Goal: Transaction & Acquisition: Purchase product/service

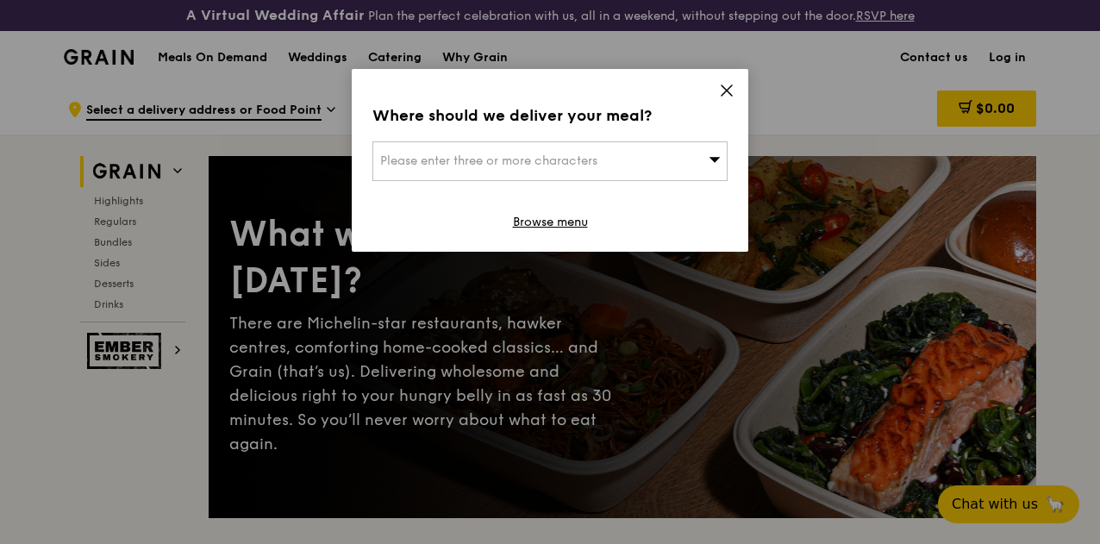
click at [562, 158] on span "Please enter three or more characters" at bounding box center [488, 160] width 217 height 15
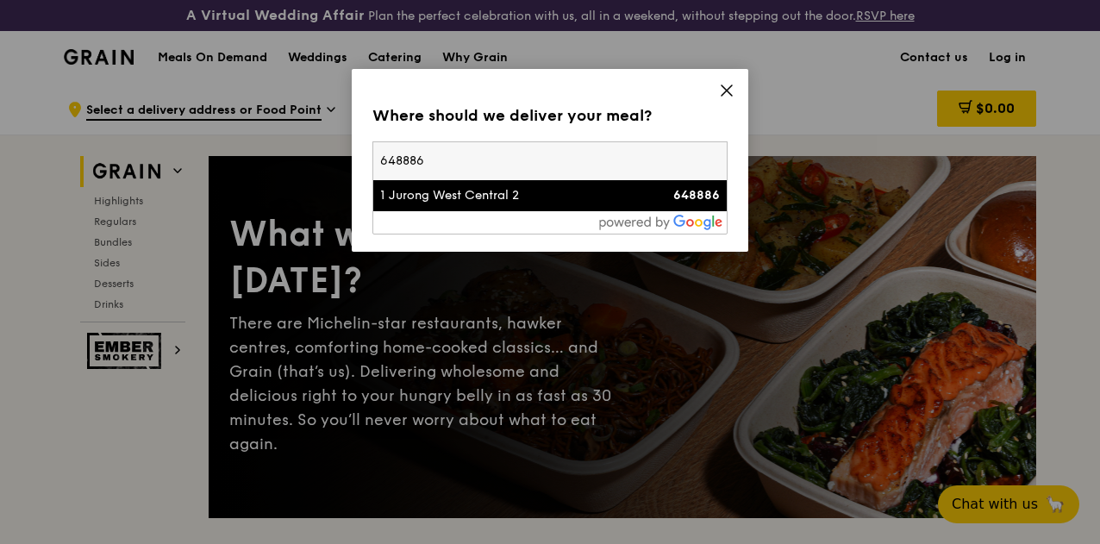
type input "648886"
click at [546, 203] on div "1 Jurong West Central 2" at bounding box center [507, 195] width 255 height 17
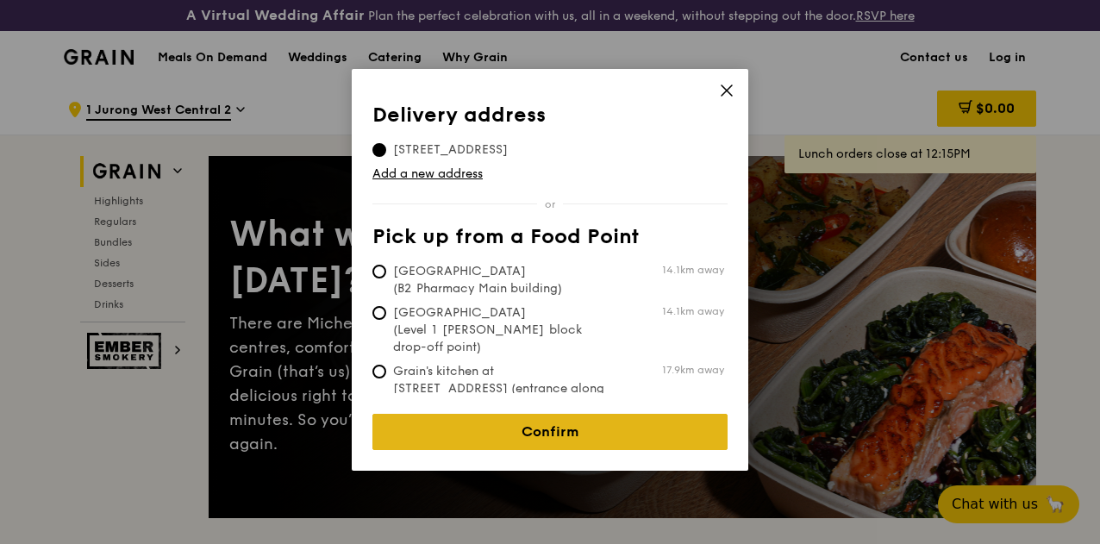
click at [517, 416] on link "Confirm" at bounding box center [549, 432] width 355 height 36
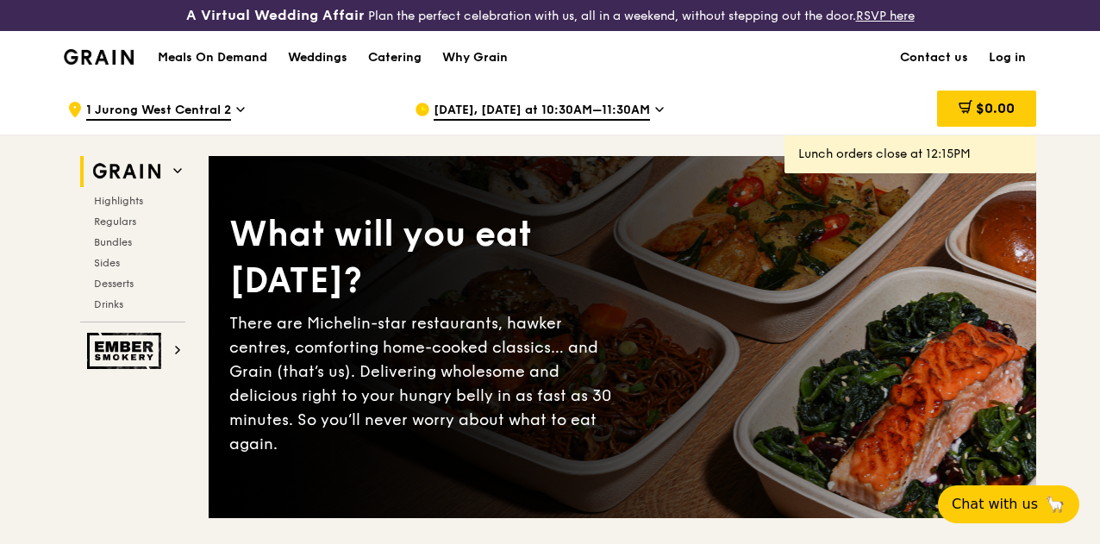
click at [655, 115] on icon at bounding box center [659, 110] width 9 height 16
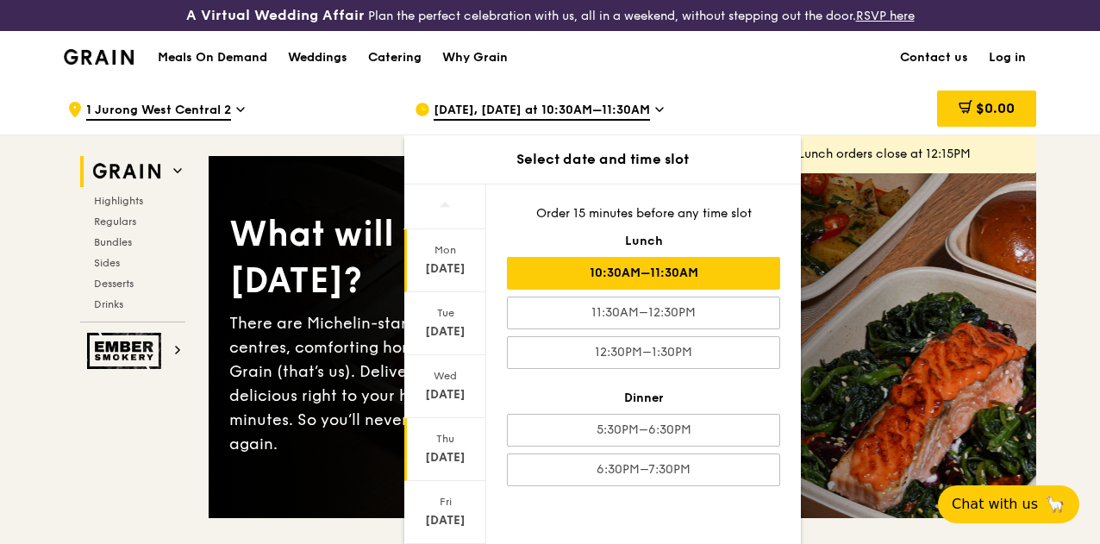
click at [458, 434] on div "Thu Sep 25" at bounding box center [445, 449] width 82 height 63
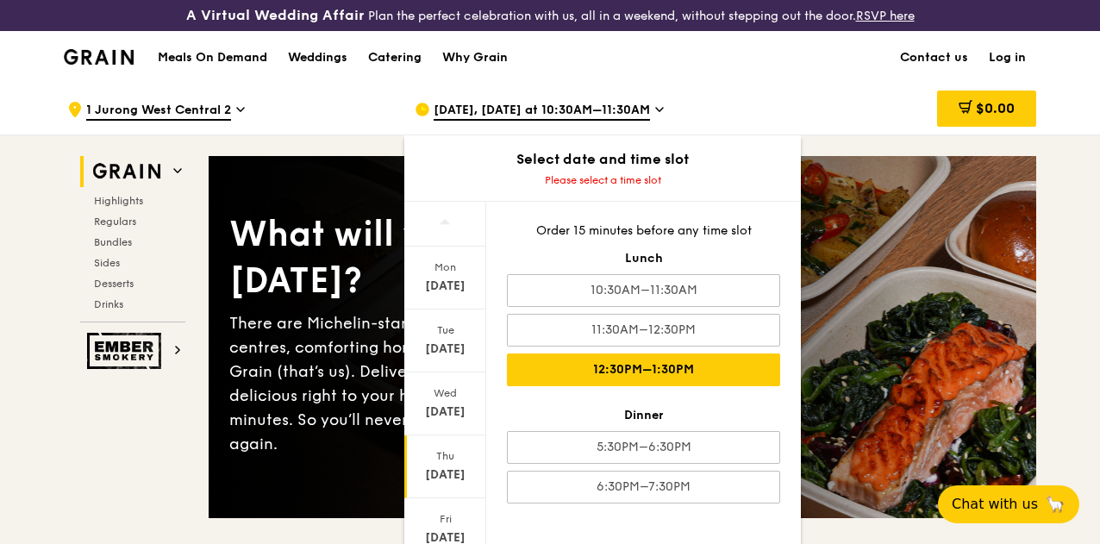
click at [641, 386] on div "12:30PM–1:30PM" at bounding box center [643, 369] width 273 height 33
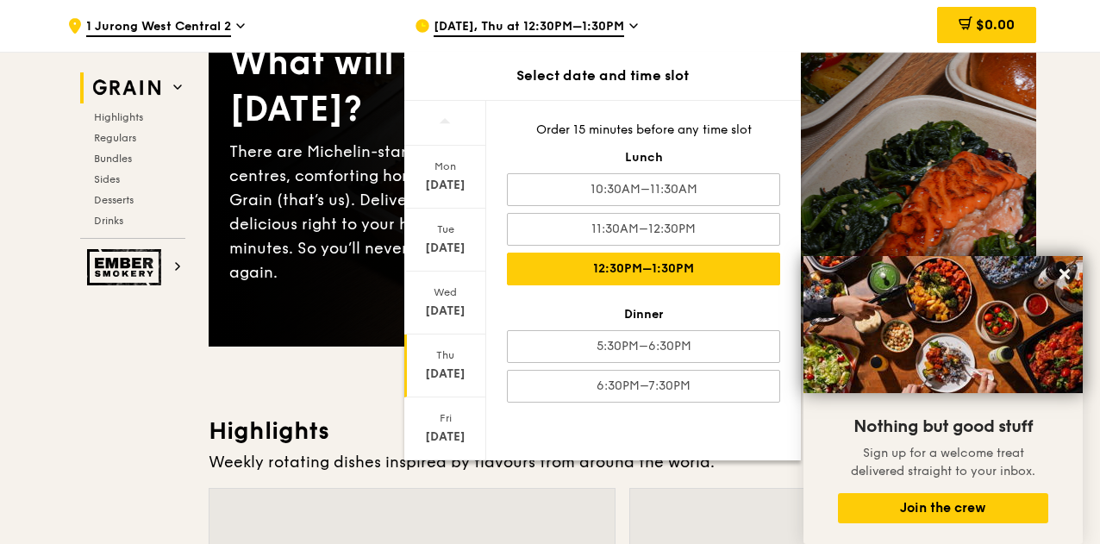
scroll to position [169, 0]
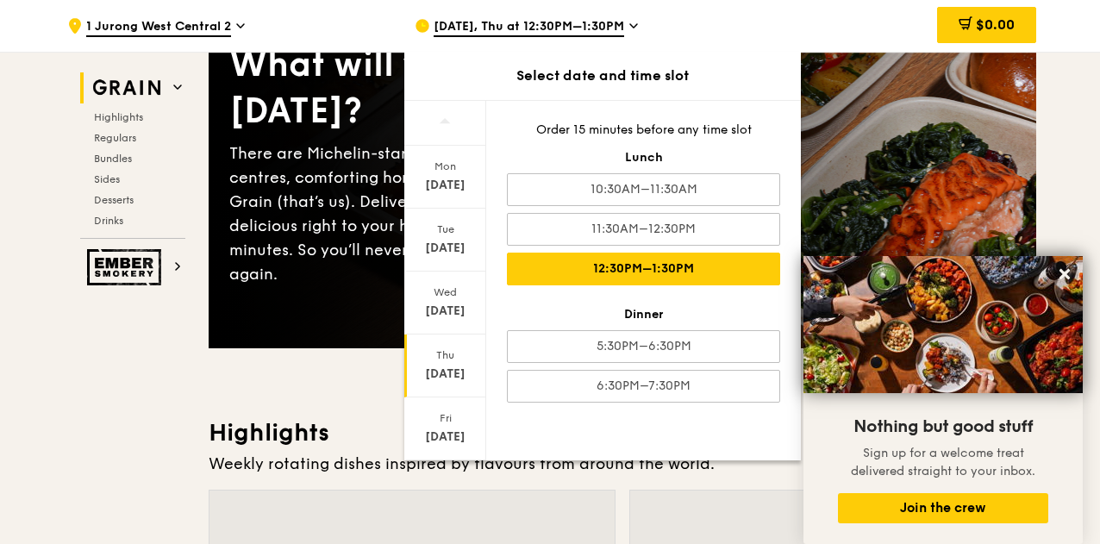
click at [627, 28] on div "[DATE], Thu at 12:30PM–1:30PM" at bounding box center [575, 26] width 320 height 52
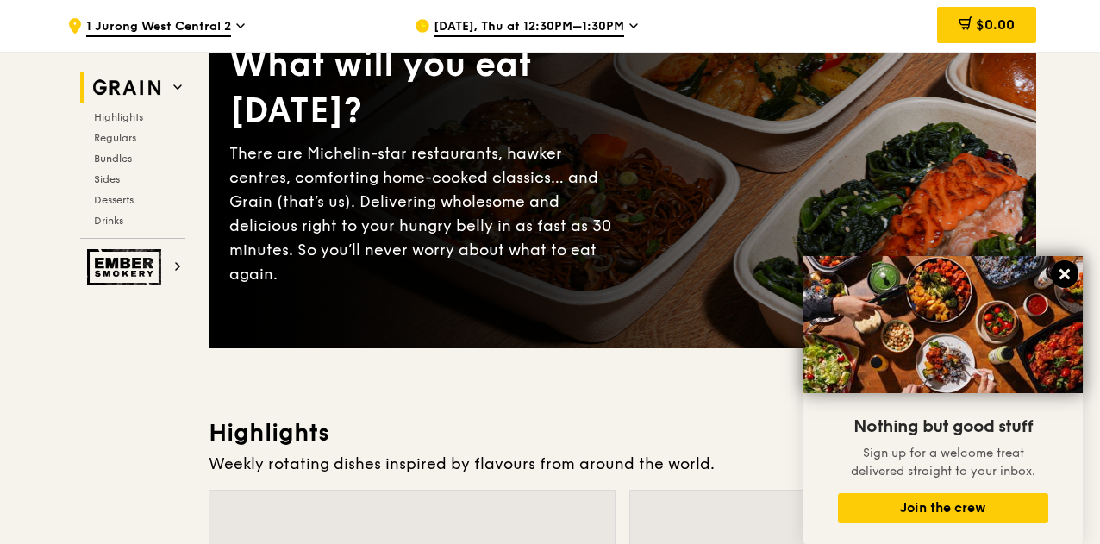
click at [1066, 268] on icon at bounding box center [1065, 274] width 16 height 16
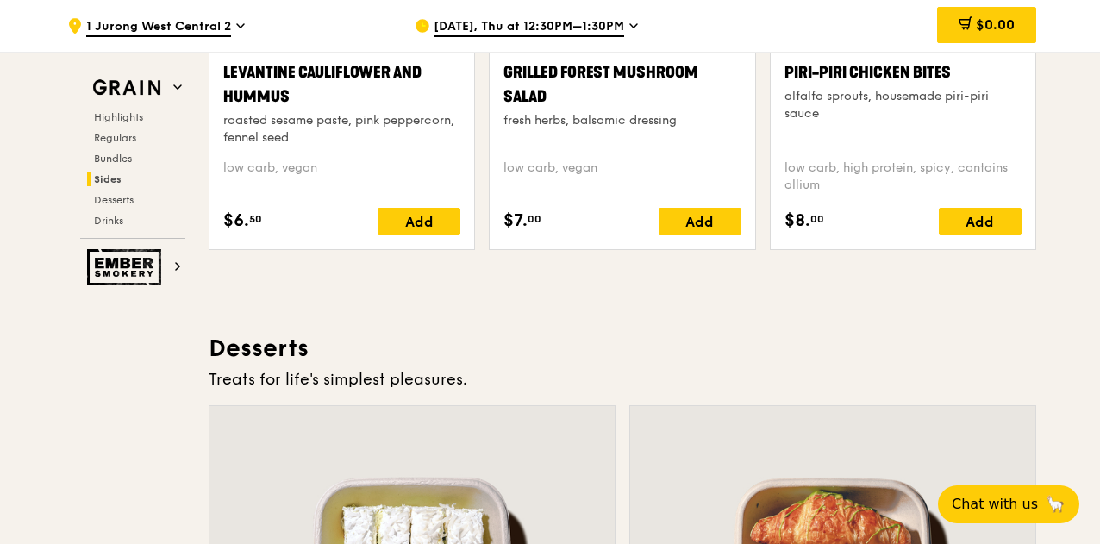
scroll to position [4549, 0]
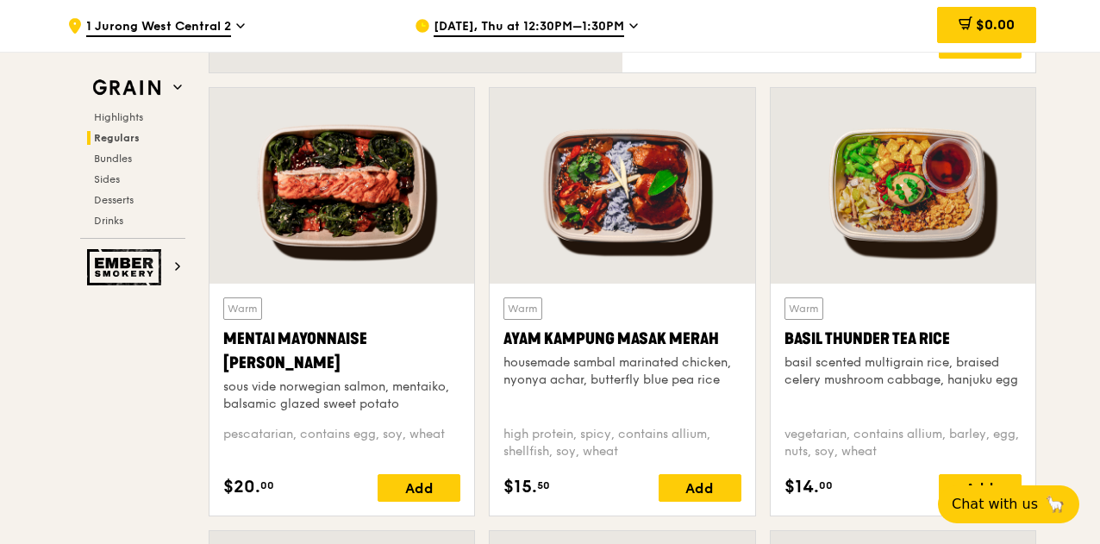
scroll to position [1838, 0]
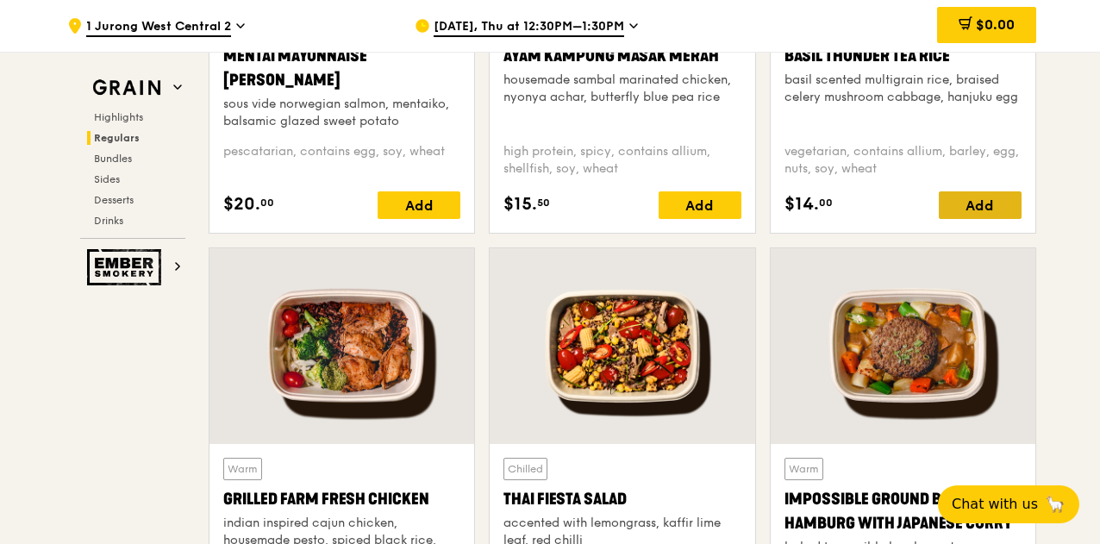
click at [988, 219] on div "Add" at bounding box center [980, 205] width 83 height 28
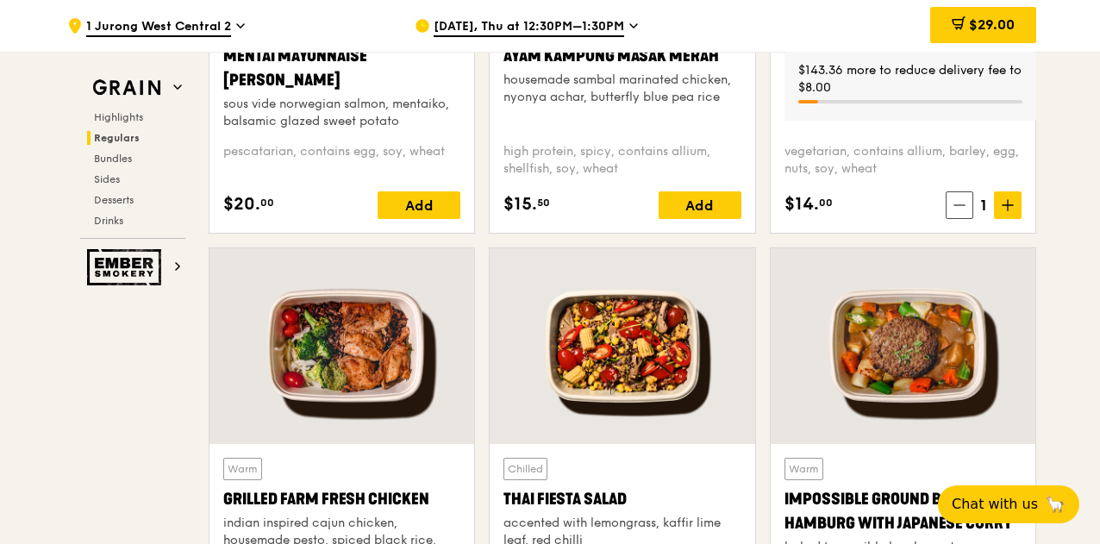
click at [1007, 205] on icon at bounding box center [1007, 205] width 10 height 0
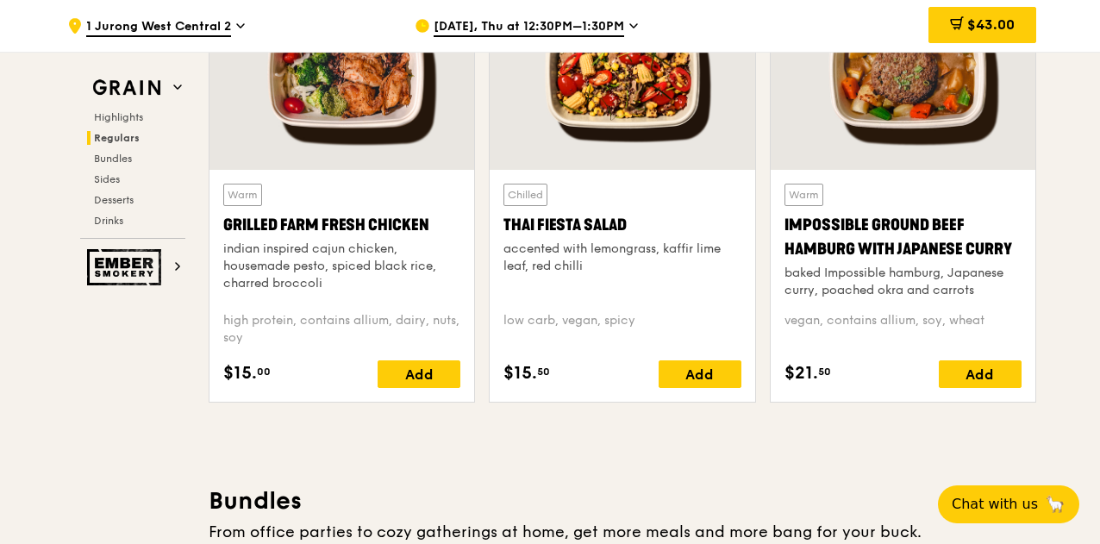
scroll to position [2112, 0]
click at [396, 376] on div "Add" at bounding box center [419, 374] width 83 height 28
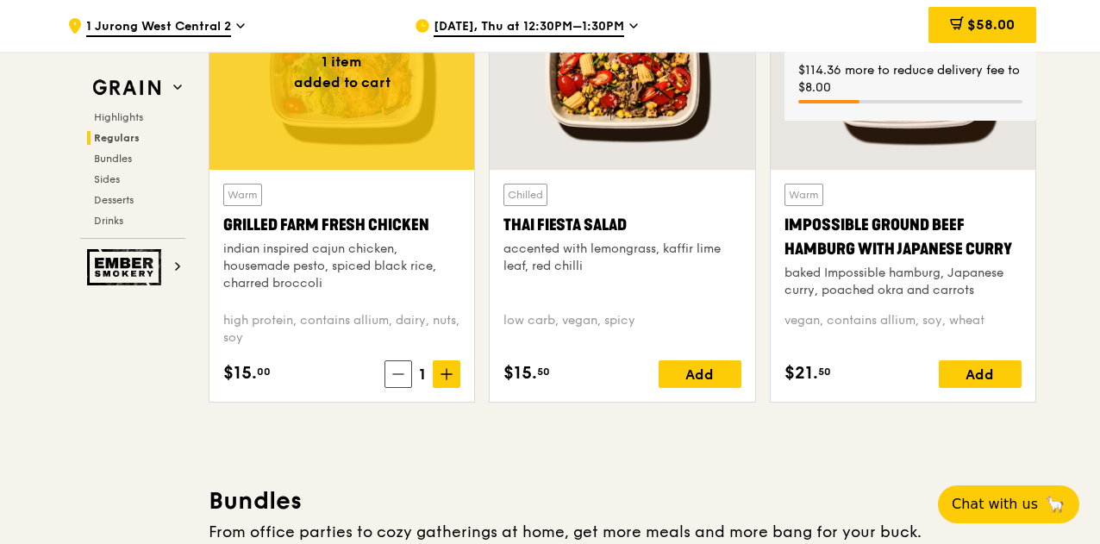
click at [452, 374] on icon at bounding box center [446, 374] width 10 height 0
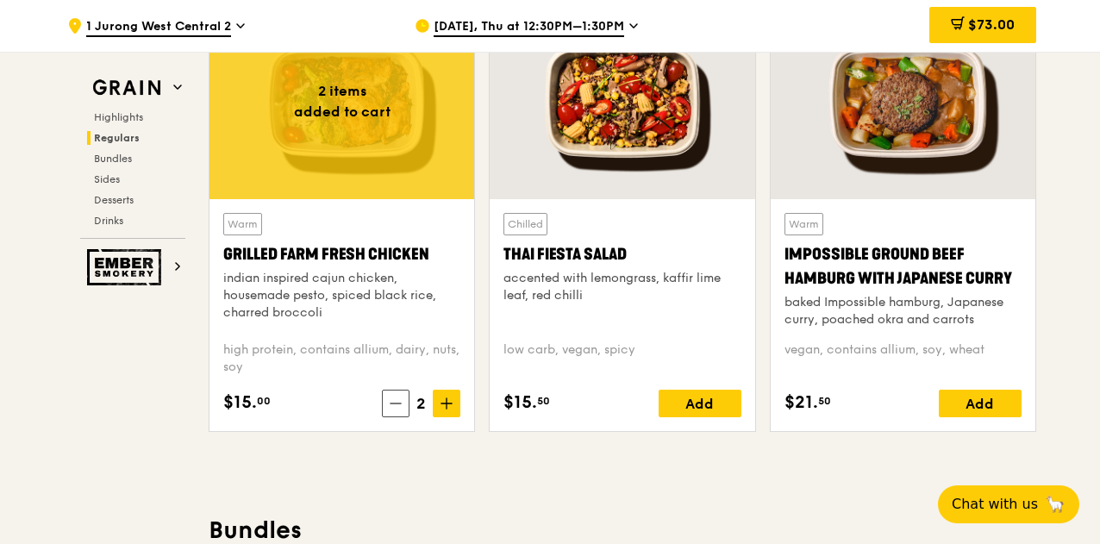
scroll to position [2084, 0]
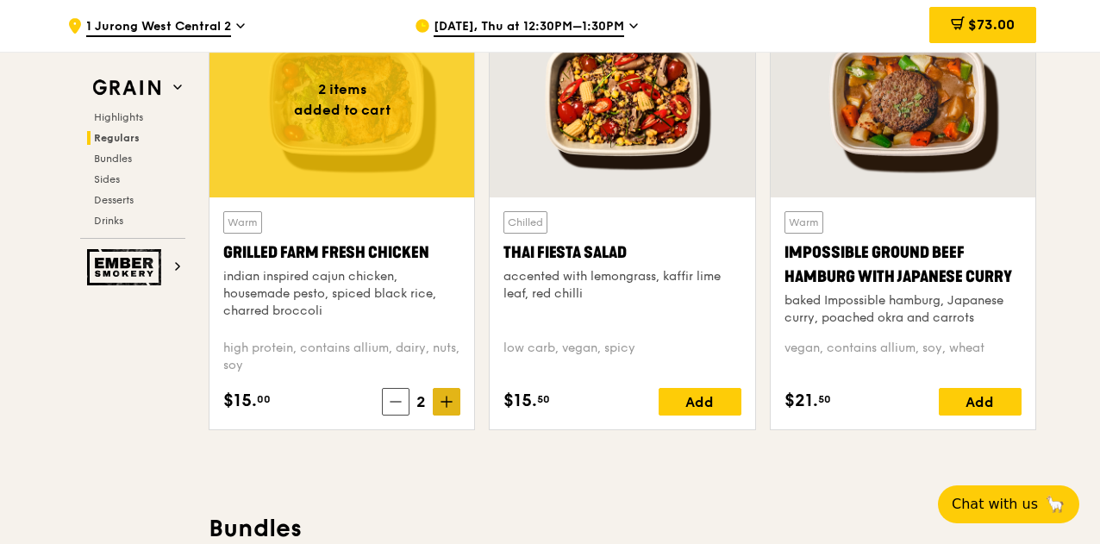
click at [452, 406] on span at bounding box center [447, 402] width 28 height 28
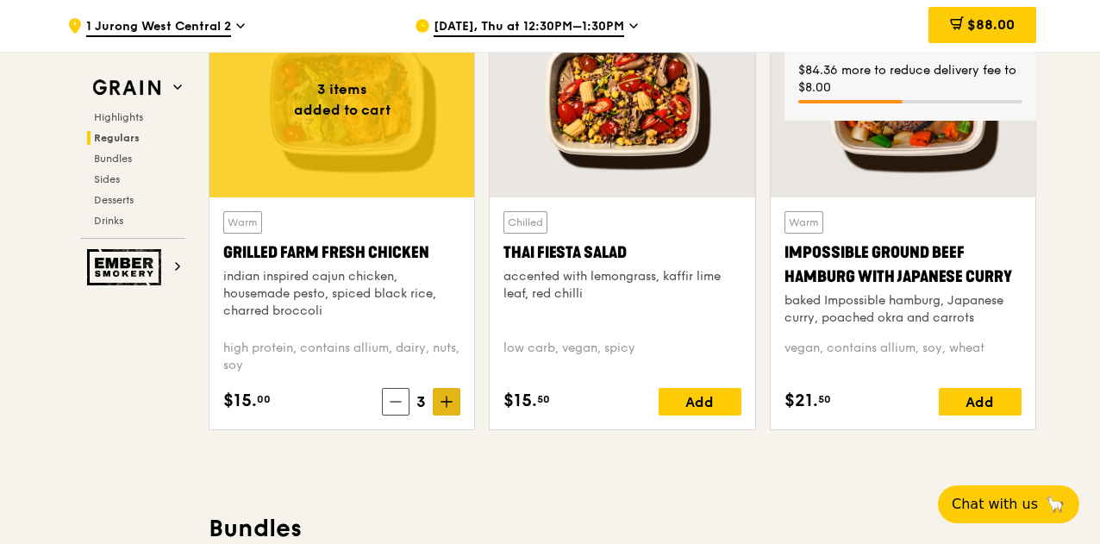
click at [452, 406] on span at bounding box center [447, 402] width 28 height 28
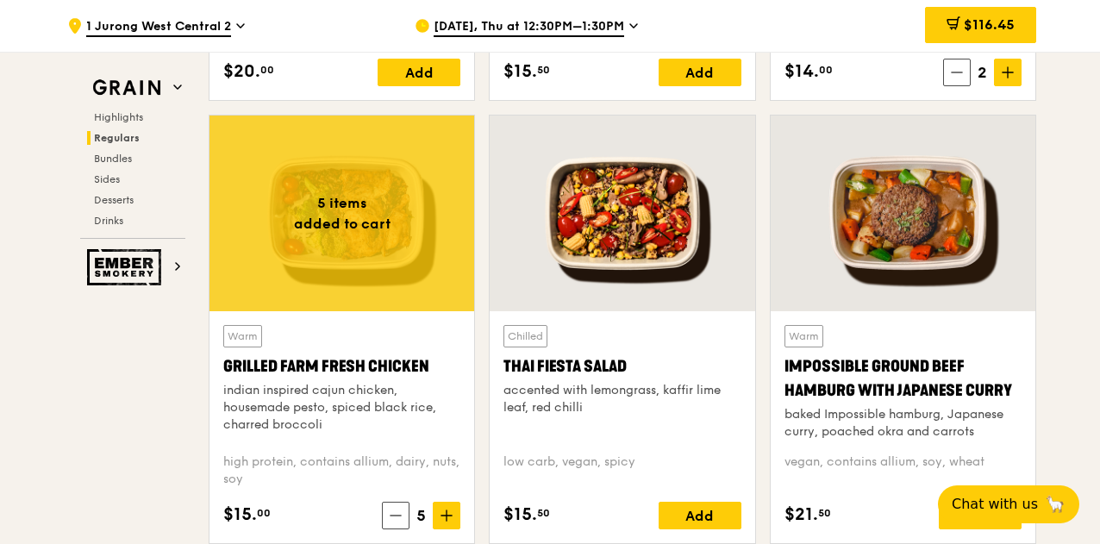
scroll to position [1969, 0]
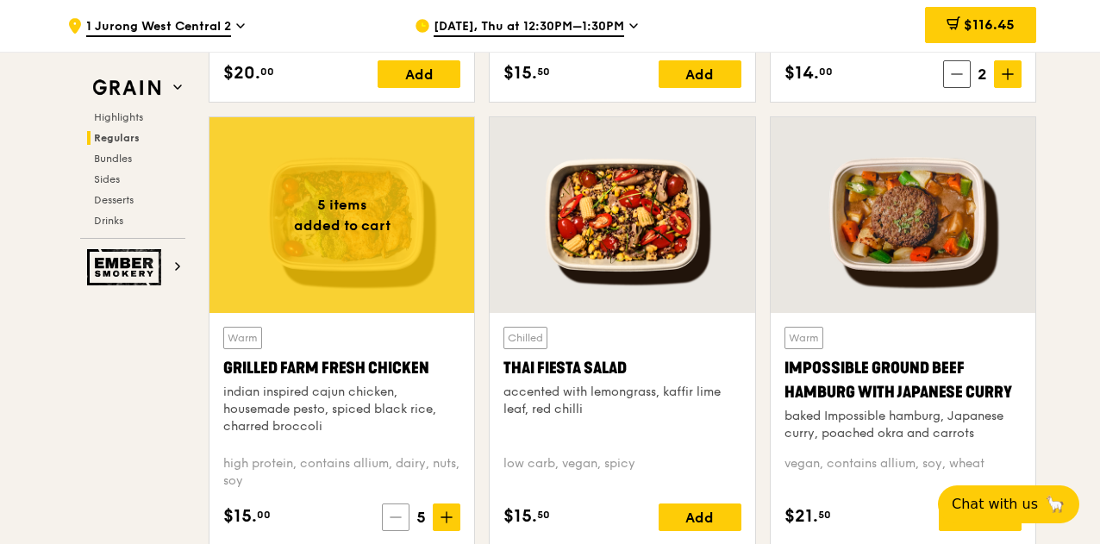
click at [397, 531] on span at bounding box center [396, 517] width 28 height 28
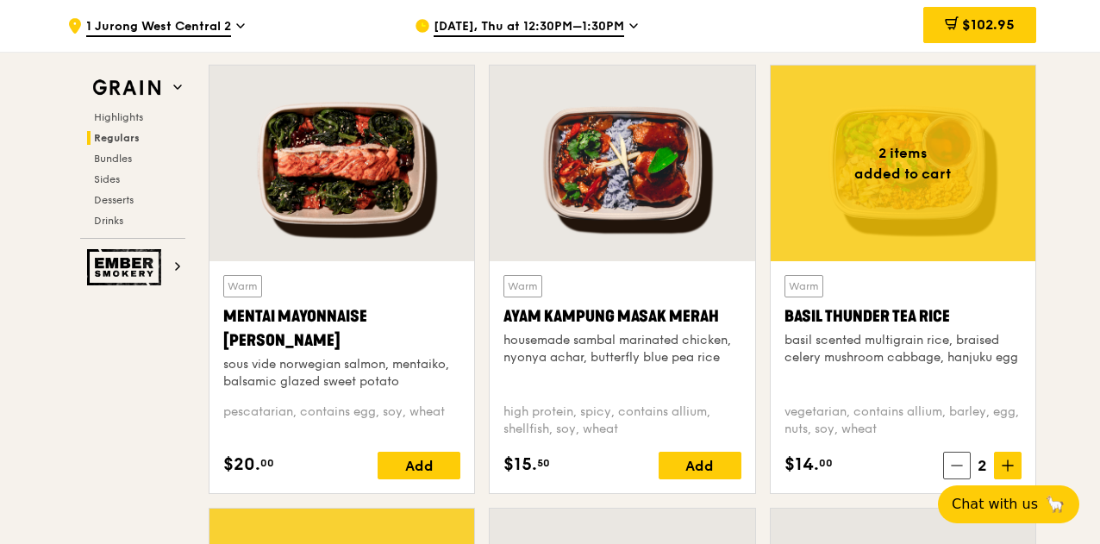
scroll to position [1489, 0]
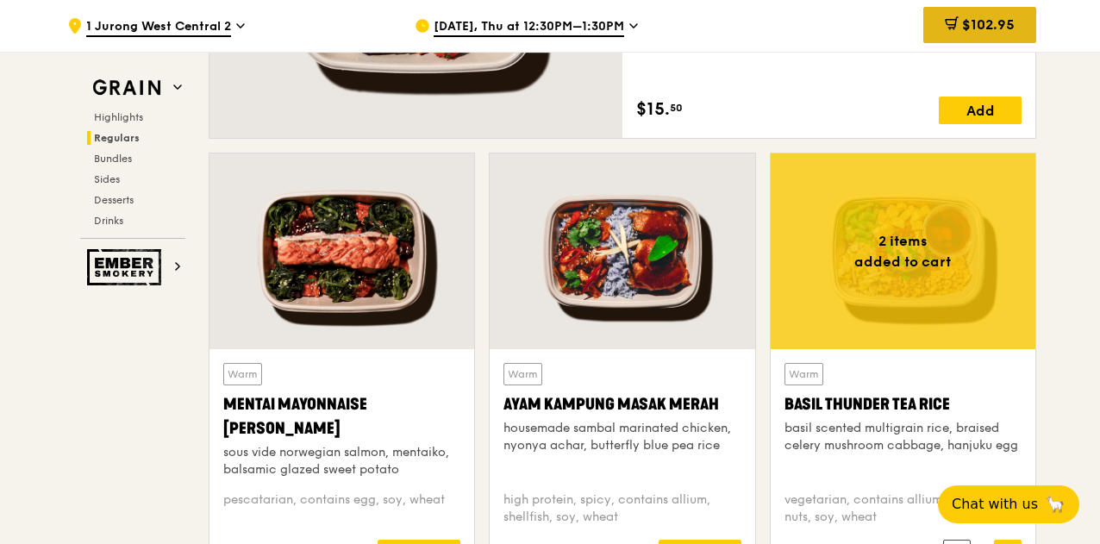
click at [1026, 19] on div "$102.95" at bounding box center [979, 25] width 113 height 36
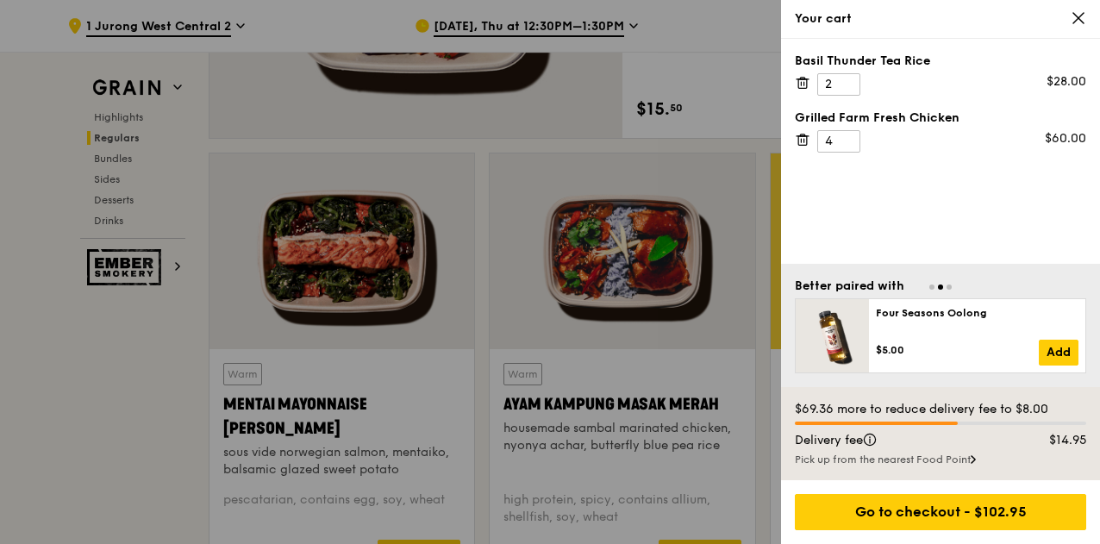
click at [1081, 12] on icon at bounding box center [1078, 18] width 16 height 16
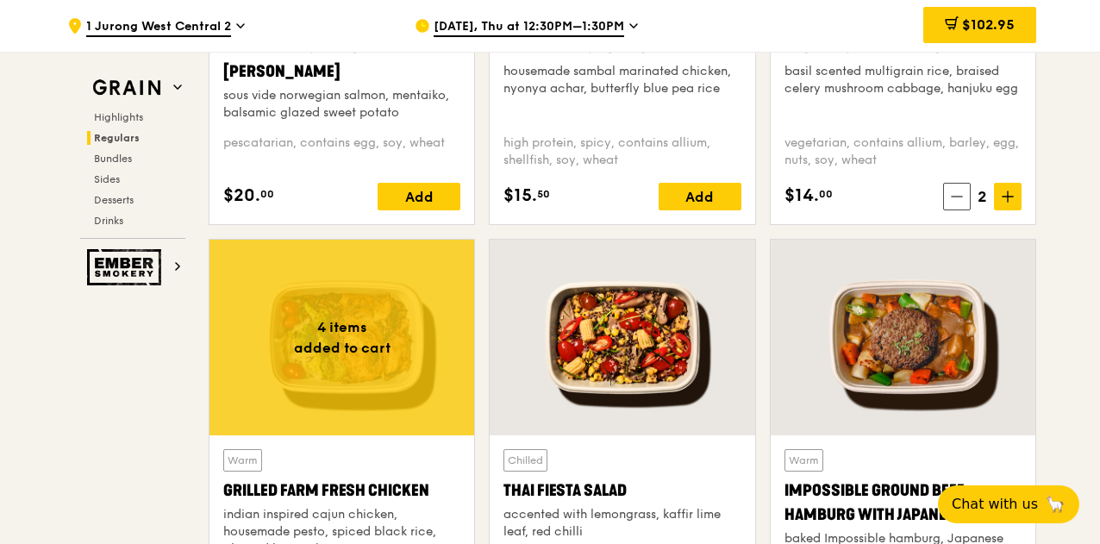
scroll to position [1865, 0]
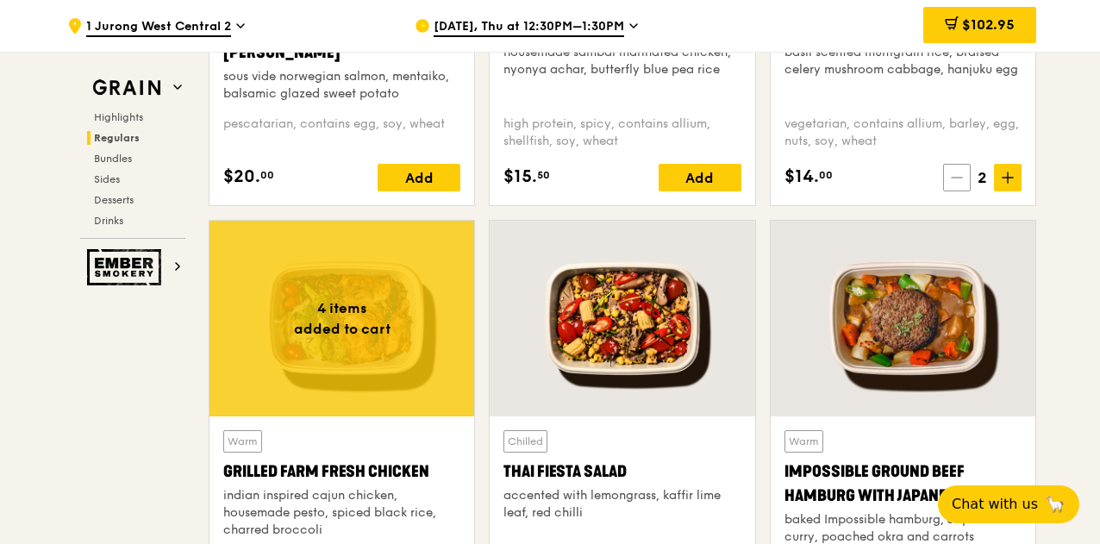
click at [958, 191] on span at bounding box center [957, 178] width 28 height 28
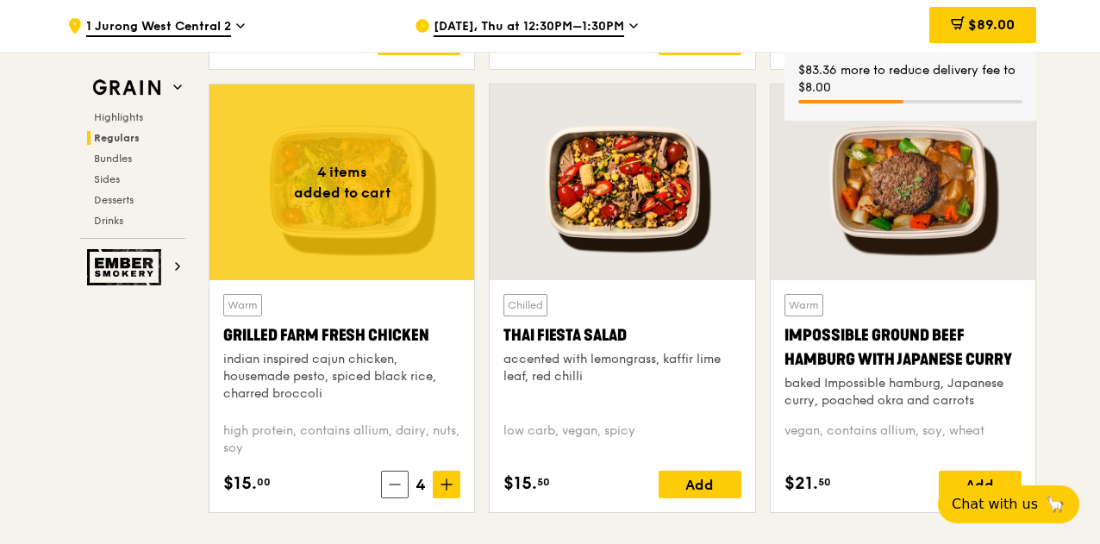
scroll to position [2003, 0]
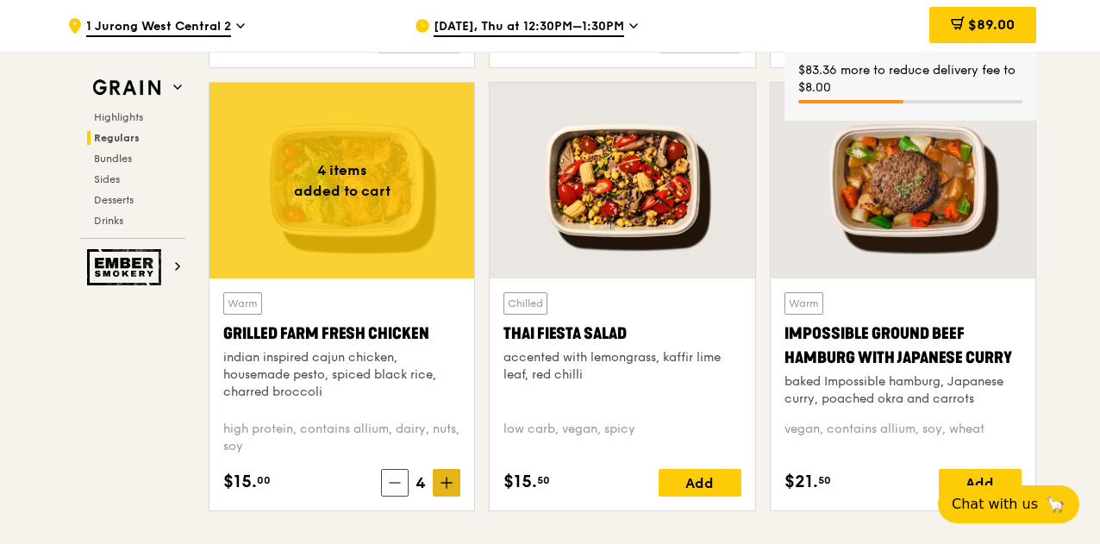
click at [441, 489] on icon at bounding box center [446, 483] width 12 height 12
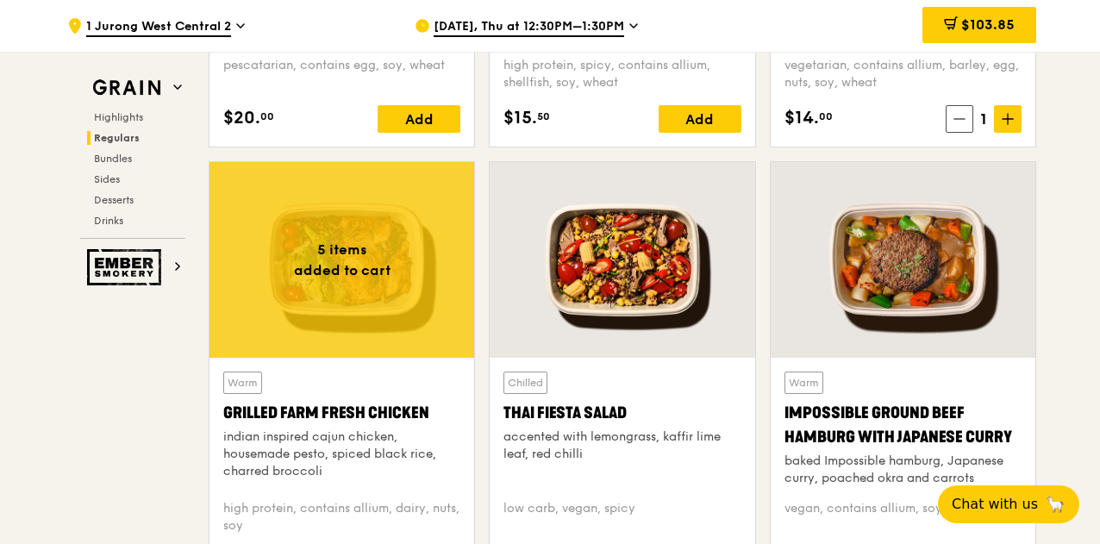
scroll to position [2025, 0]
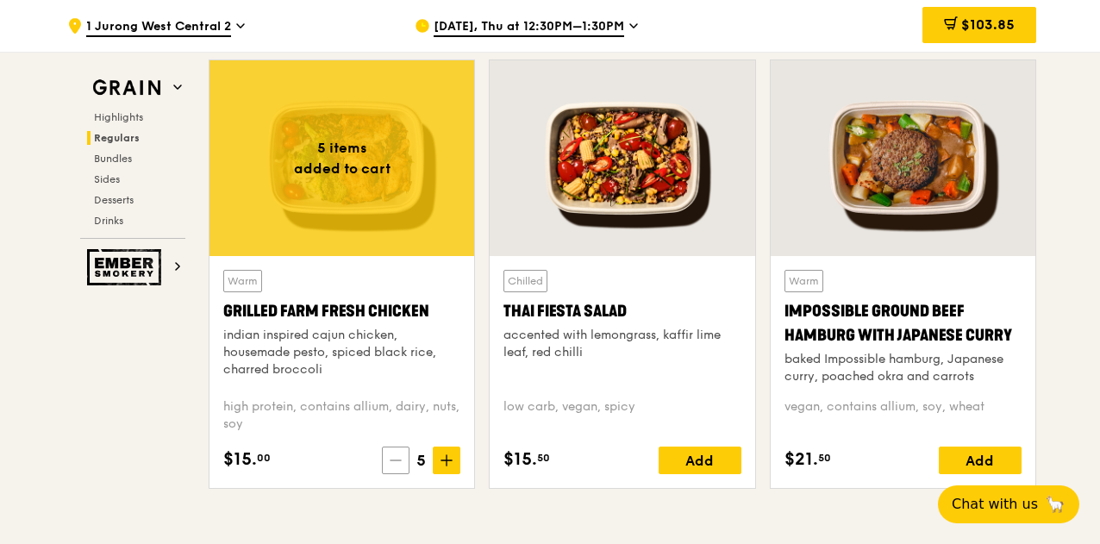
click at [396, 466] on icon at bounding box center [396, 460] width 12 height 12
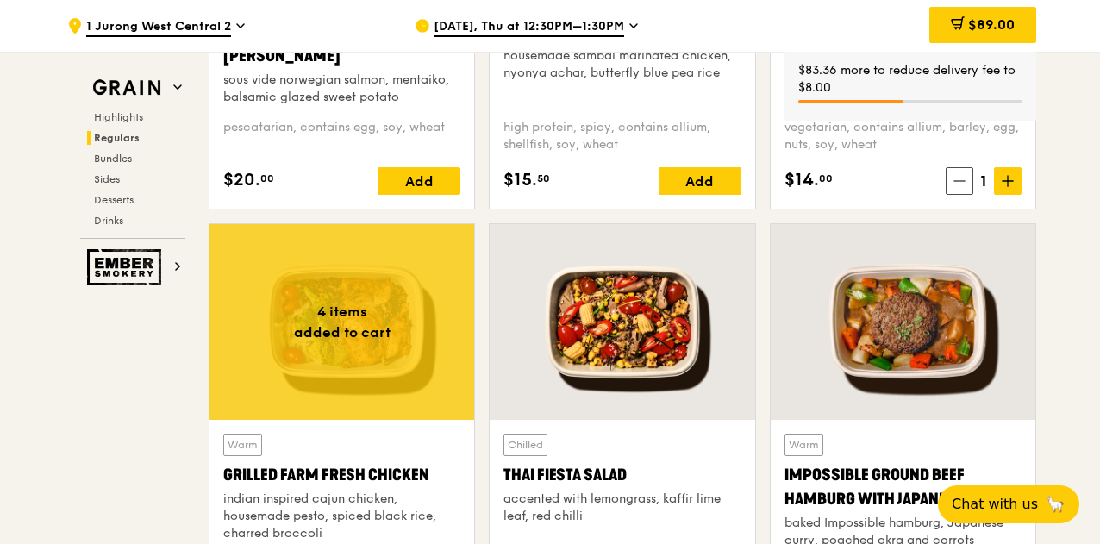
scroll to position [1853, 0]
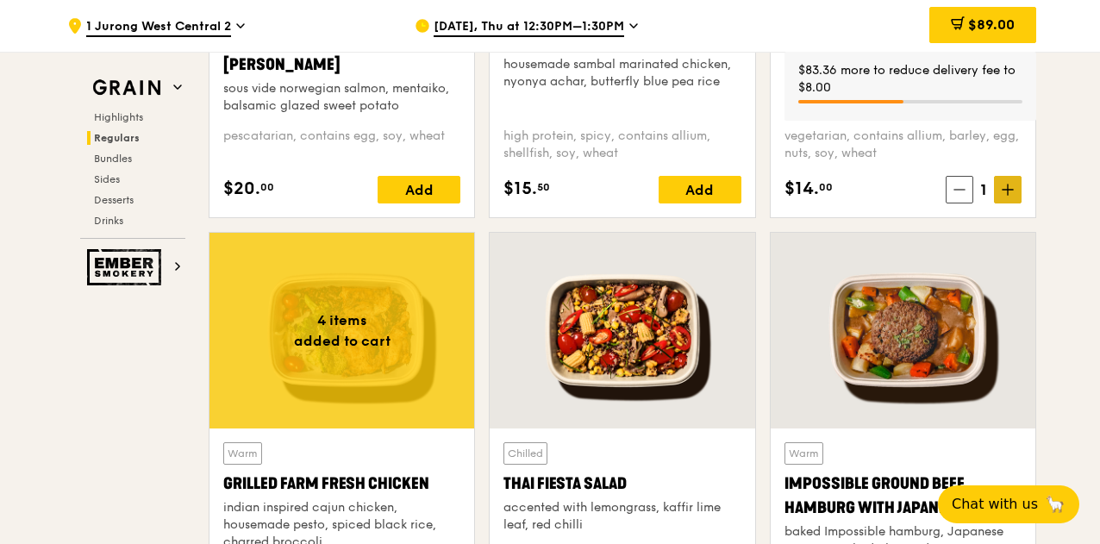
click at [1019, 199] on span at bounding box center [1008, 190] width 28 height 28
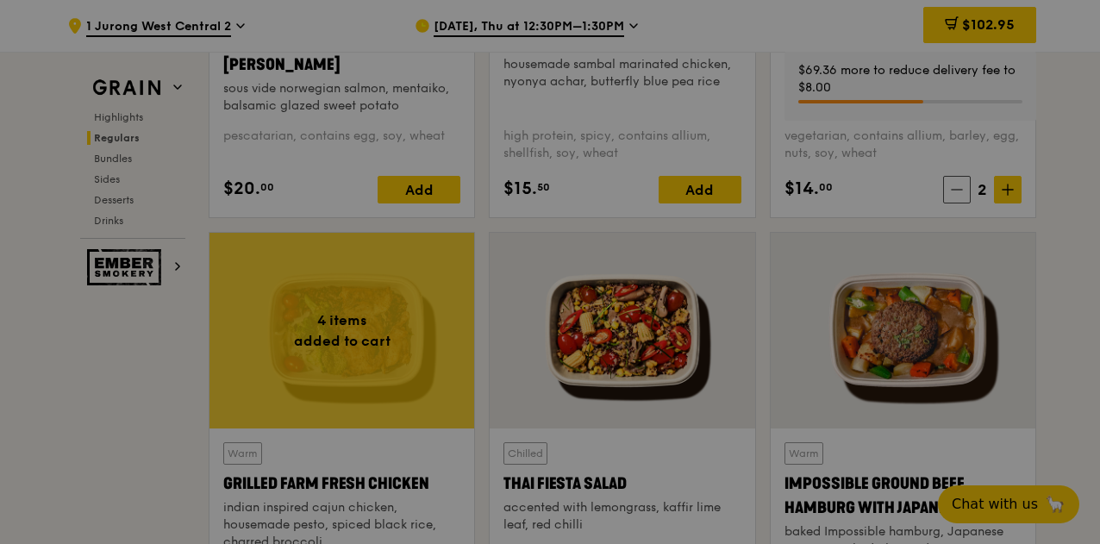
type input "2"
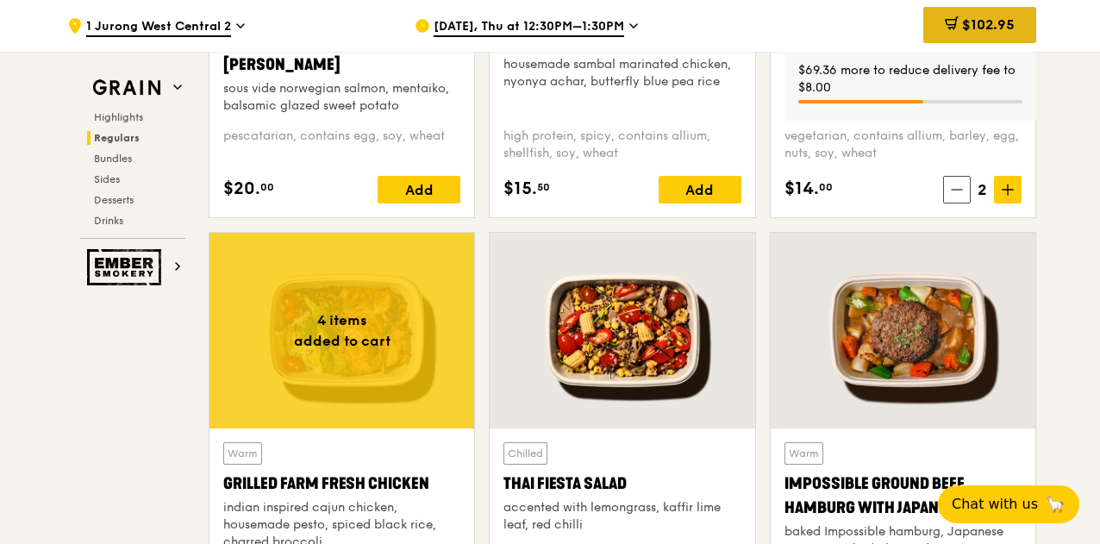
click at [970, 34] on div "$102.95" at bounding box center [979, 25] width 113 height 36
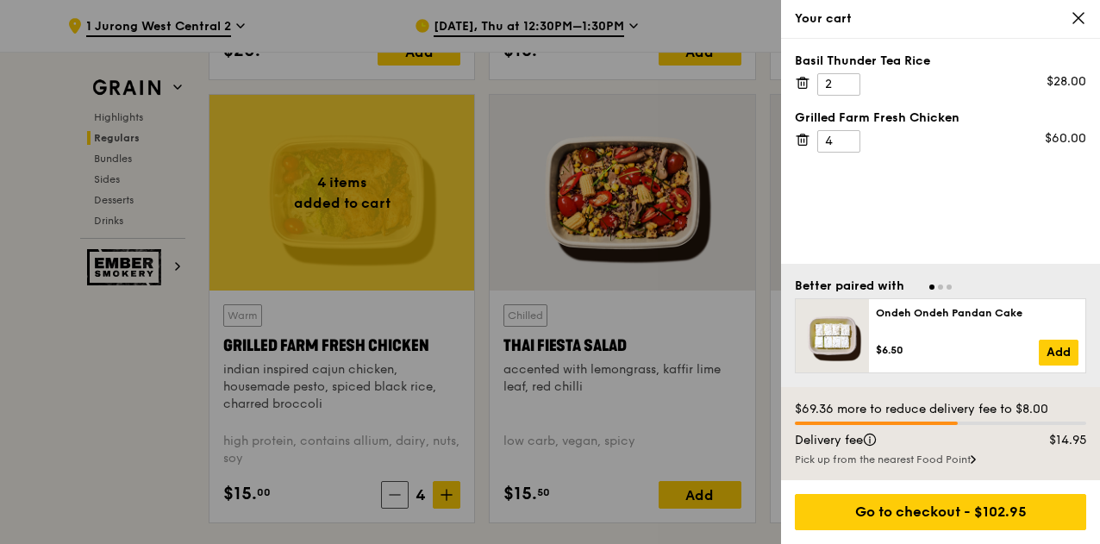
scroll to position [2010, 0]
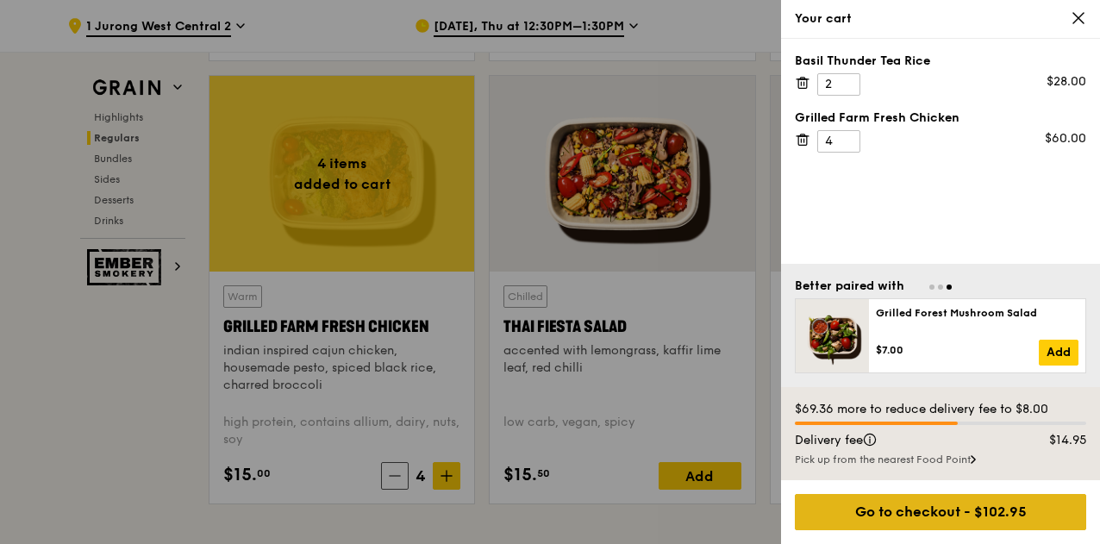
click at [988, 509] on div "Go to checkout - $102.95" at bounding box center [940, 512] width 291 height 36
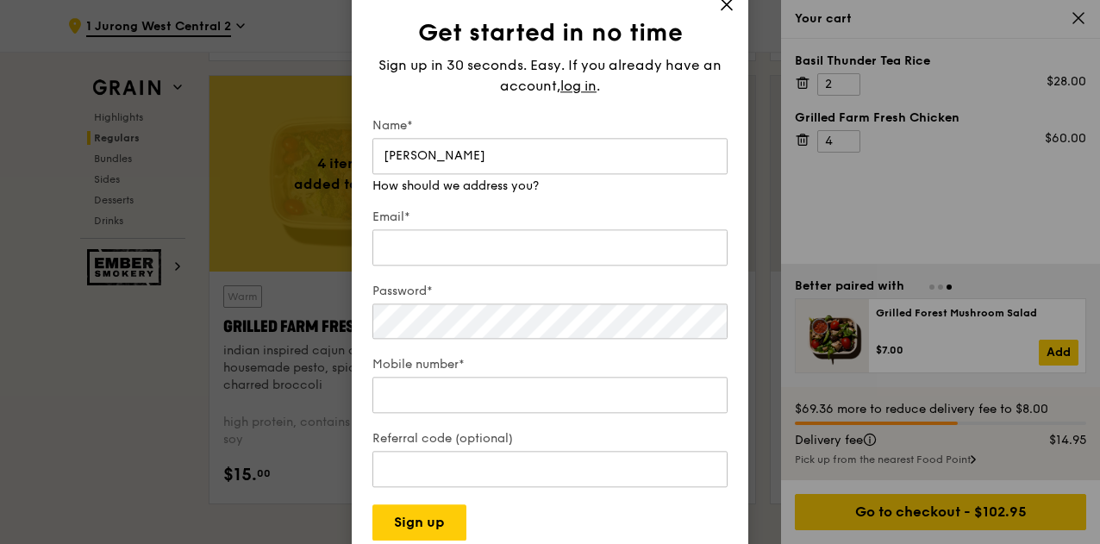
type input "Erin Janelle"
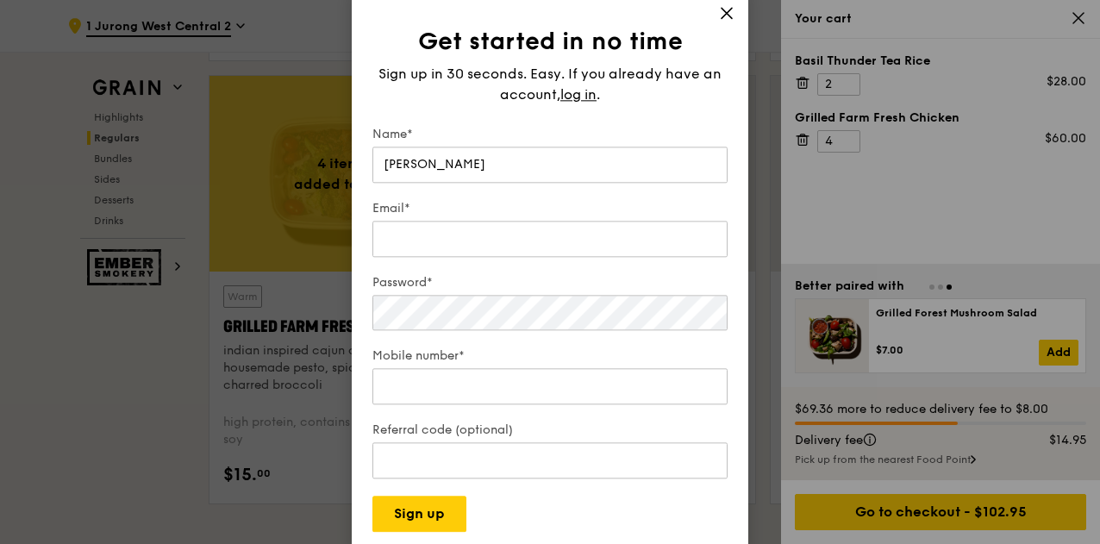
click at [624, 268] on form "Name* Erin Janelle Email* Password* Mobile number* Referral code (optional) Sig…" at bounding box center [549, 329] width 355 height 406
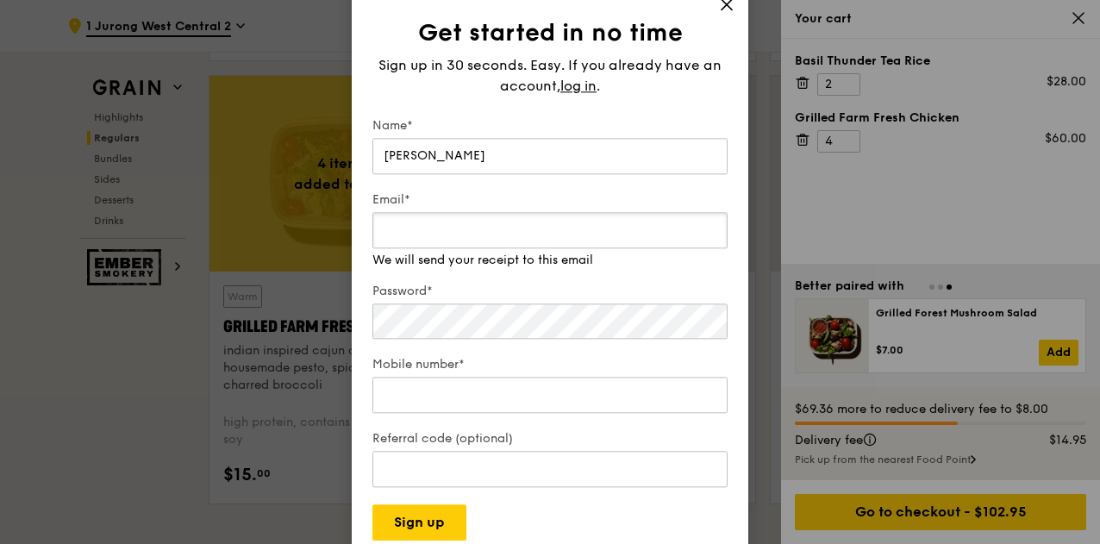
click at [634, 243] on input "Email*" at bounding box center [549, 230] width 355 height 36
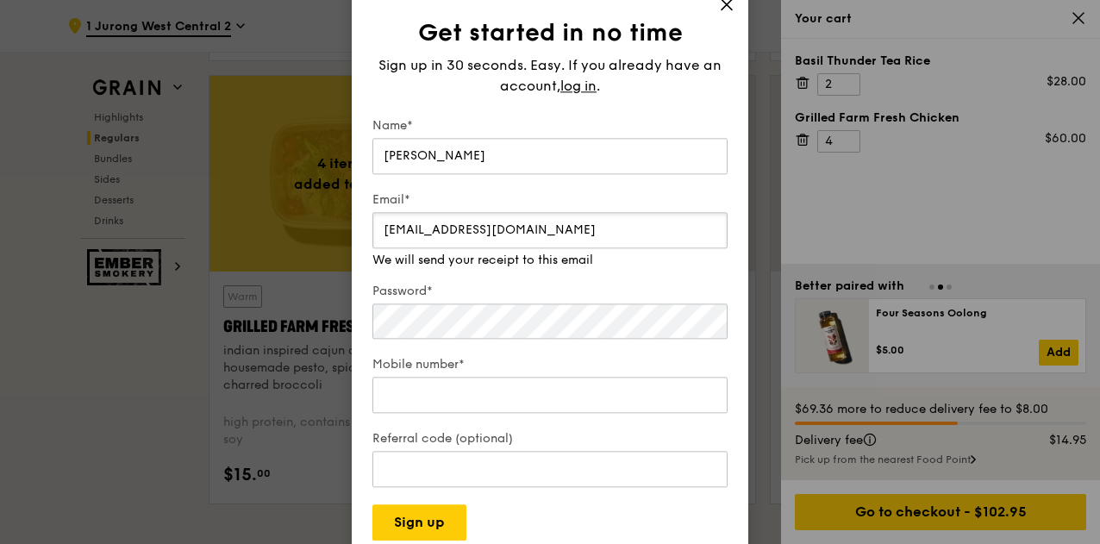
type input "erjanelle.22@gmail.com"
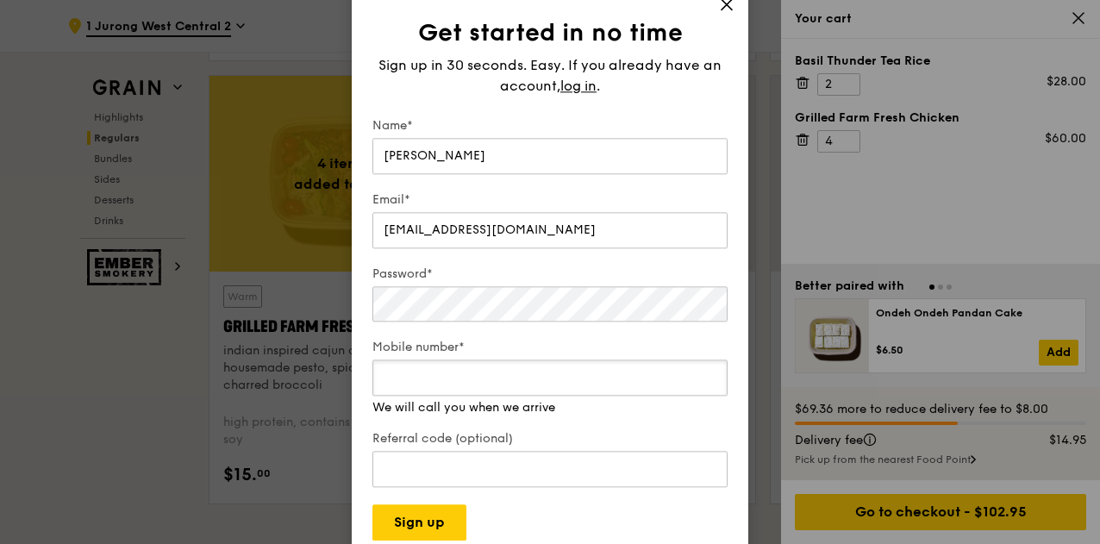
click at [545, 389] on input "Mobile number*" at bounding box center [549, 377] width 355 height 36
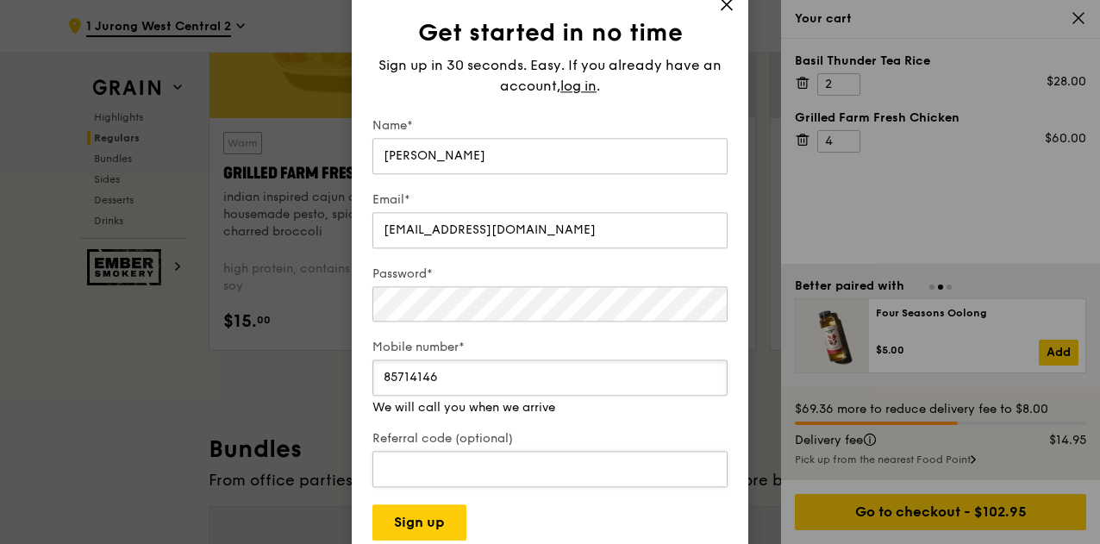
scroll to position [2174, 0]
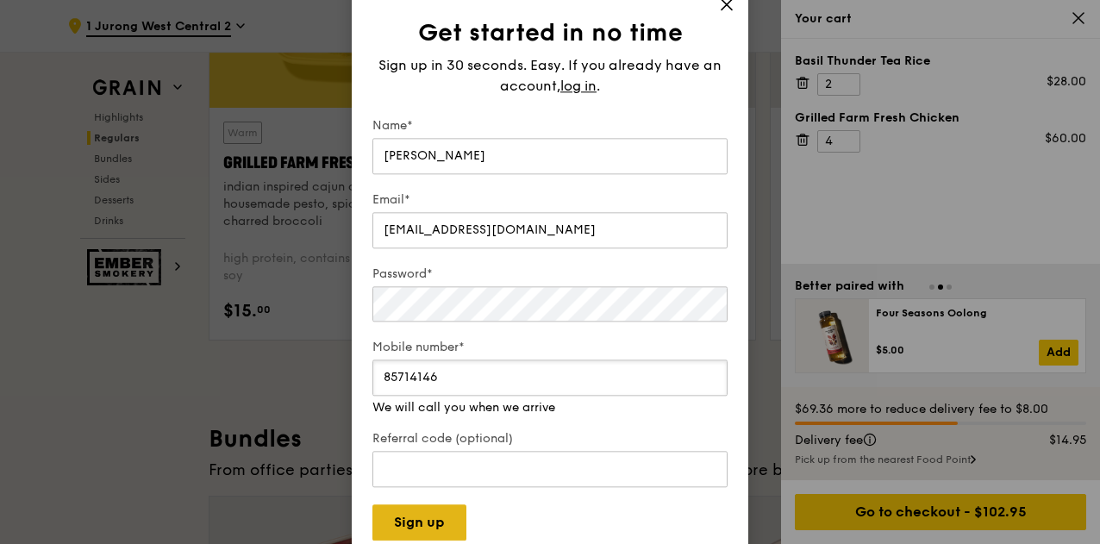
type input "85714146"
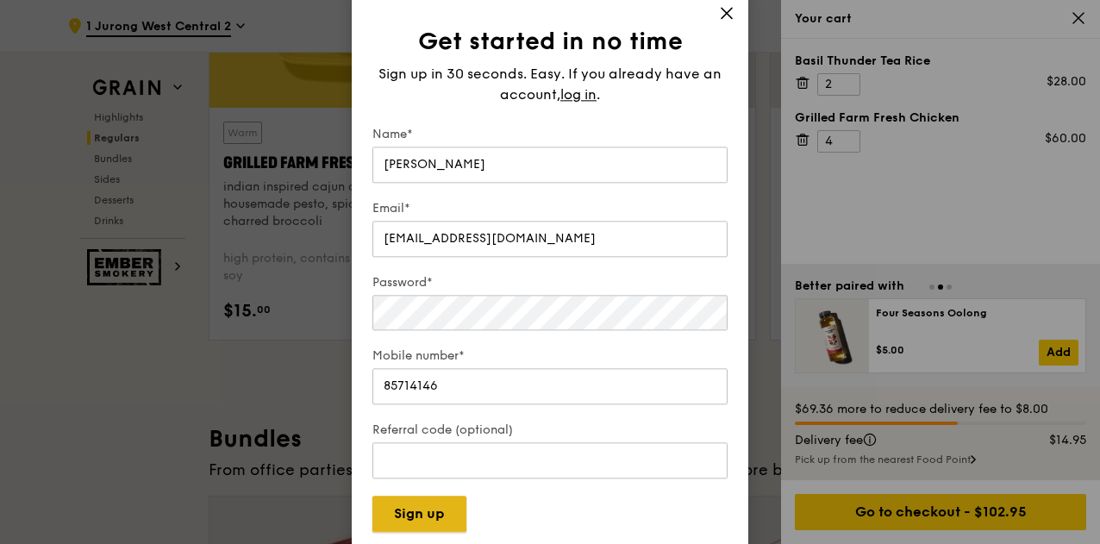
click at [434, 528] on button "Sign up" at bounding box center [419, 514] width 94 height 36
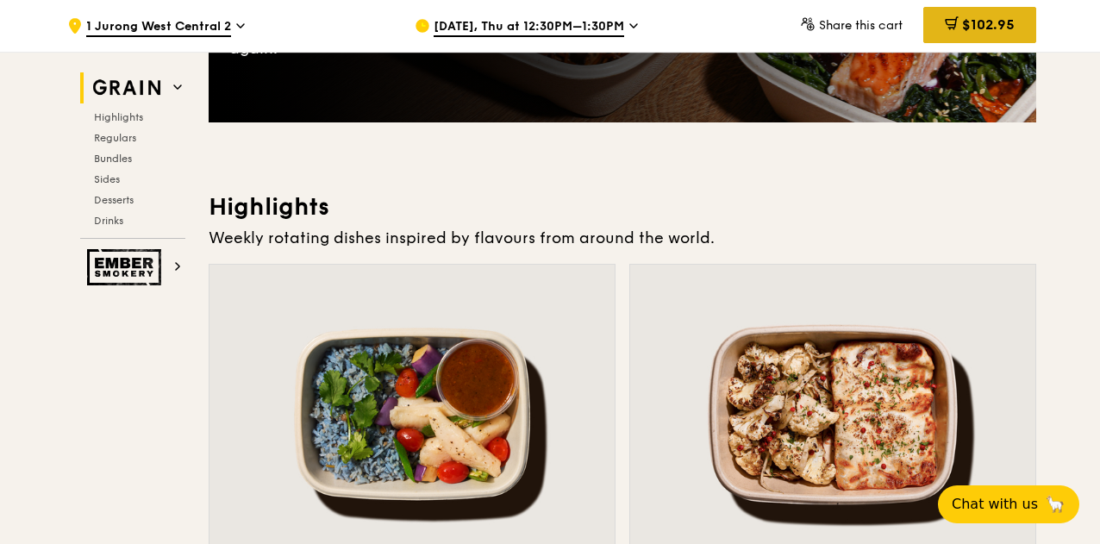
scroll to position [99, 0]
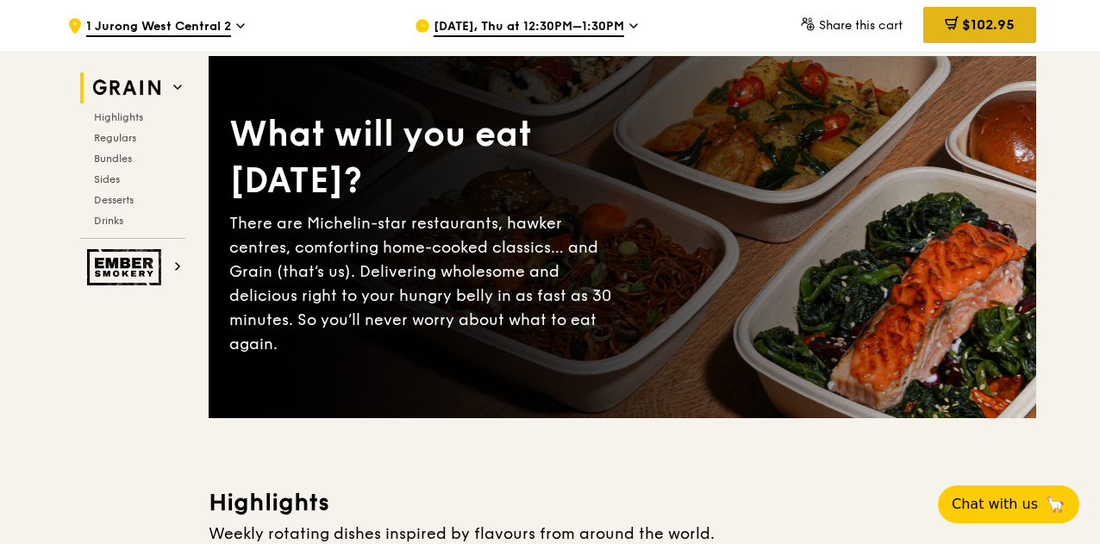
click at [1009, 11] on div "$102.95" at bounding box center [979, 25] width 113 height 36
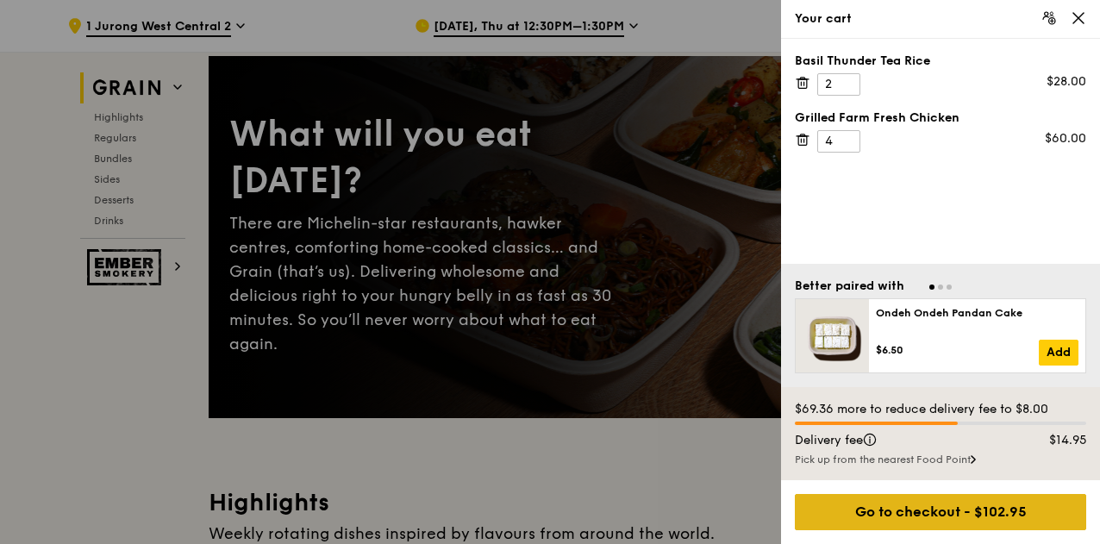
click at [976, 520] on div "Go to checkout - $102.95" at bounding box center [940, 512] width 291 height 36
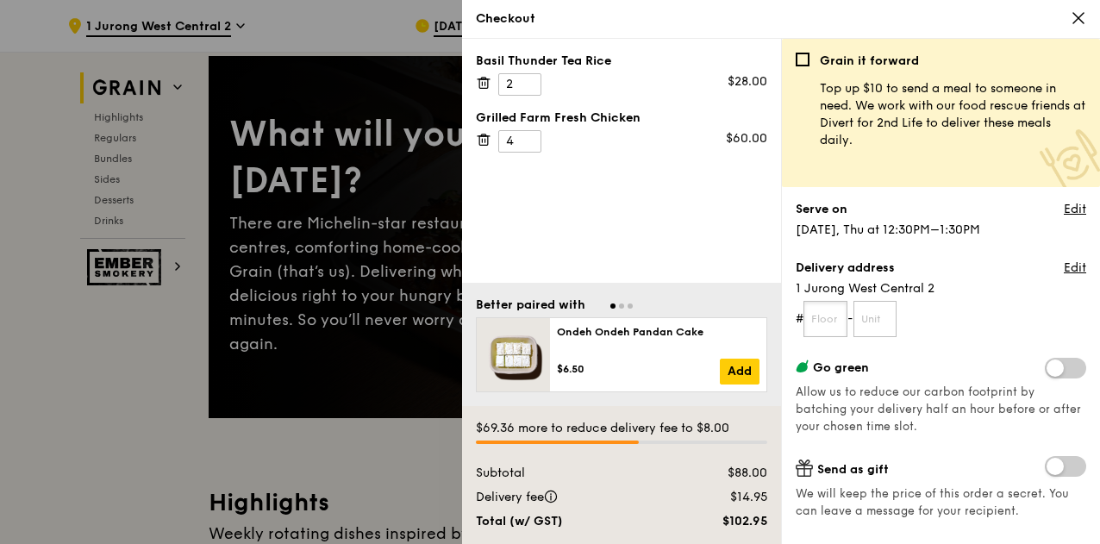
click at [834, 303] on input "text" at bounding box center [825, 319] width 44 height 36
type input "04"
type input "-"
type input "04"
click at [950, 316] on form "# 04 - 04" at bounding box center [941, 319] width 290 height 36
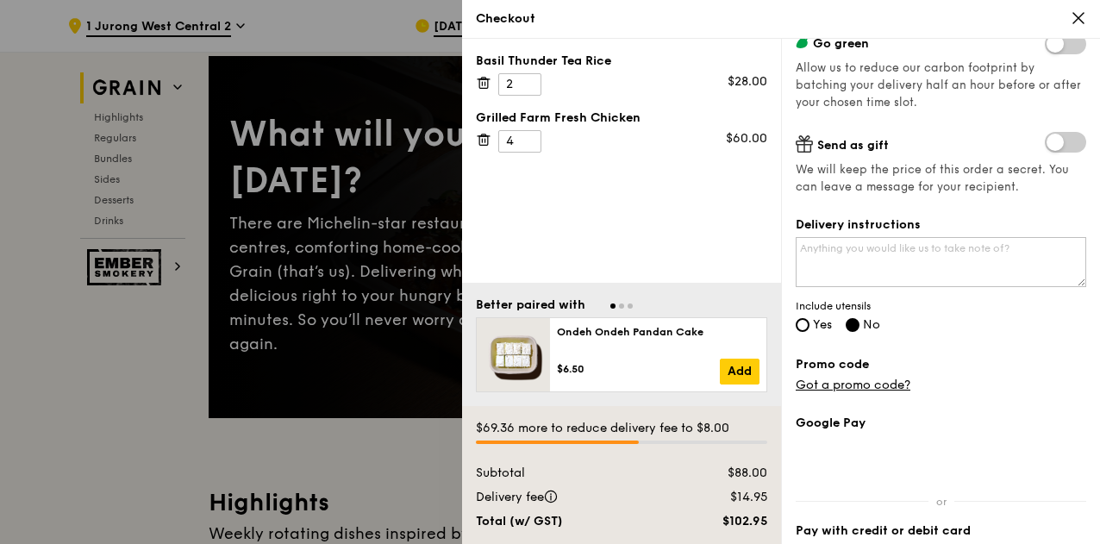
scroll to position [325, 0]
click at [972, 262] on textarea "Delivery instructions" at bounding box center [941, 261] width 290 height 50
type textarea "D"
type textarea "d"
type textarea "Deliver to Dementia [GEOGRAPHIC_DATA]"
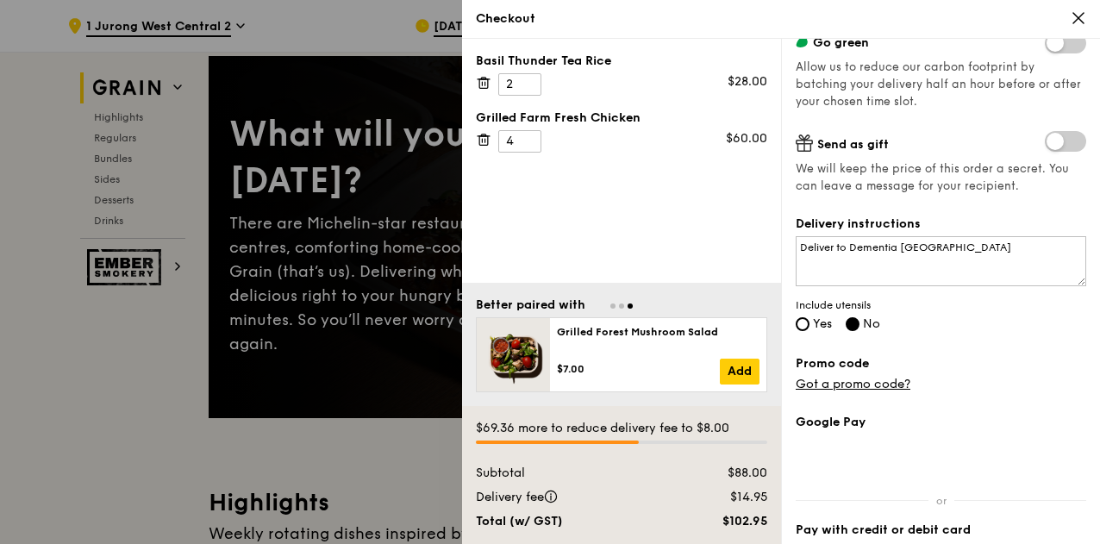
click at [814, 327] on span "Yes" at bounding box center [822, 323] width 19 height 15
click at [809, 327] on input "Yes" at bounding box center [803, 324] width 14 height 14
radio input "true"
radio input "false"
click at [986, 332] on div "Delivery instructions Deliver to Dementia Singapore Include utensils Yes No" at bounding box center [941, 274] width 290 height 119
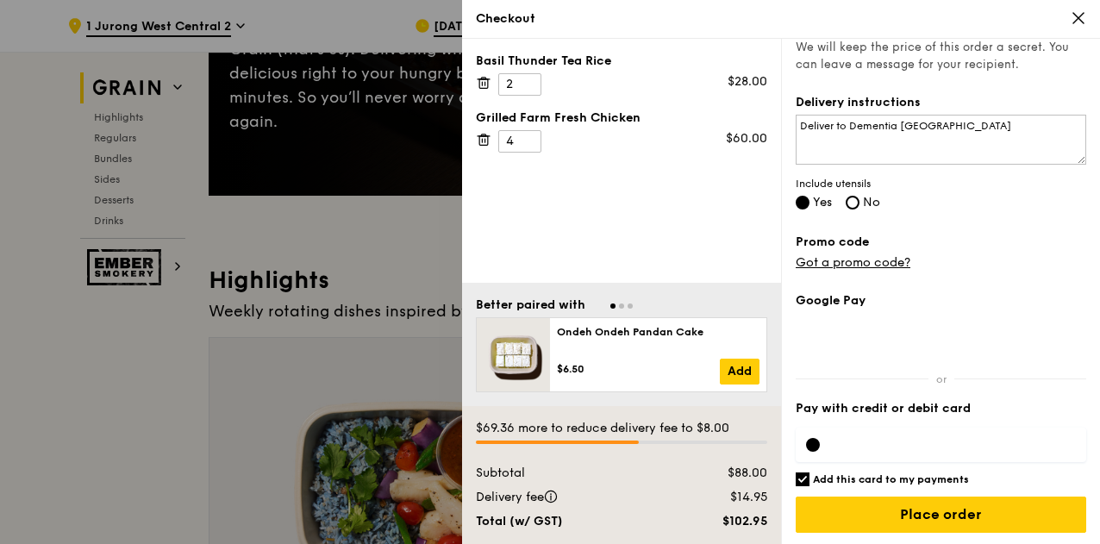
scroll to position [401, 0]
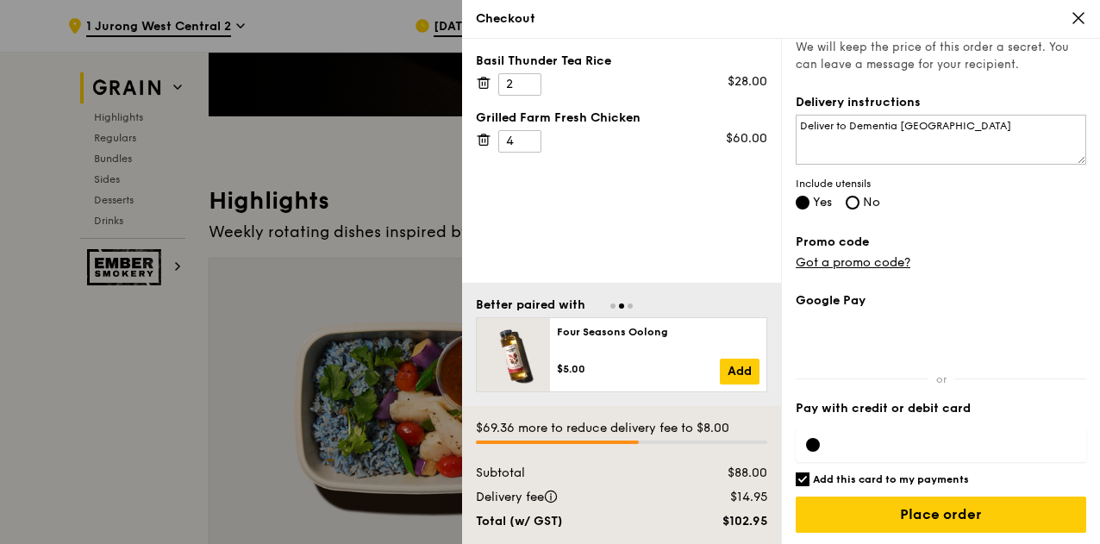
click at [877, 475] on h6 "Add this card to my payments" at bounding box center [891, 479] width 156 height 14
click at [809, 475] on input "Add this card to my payments" at bounding box center [803, 479] width 14 height 14
checkbox input "false"
click at [820, 443] on div at bounding box center [941, 444] width 290 height 34
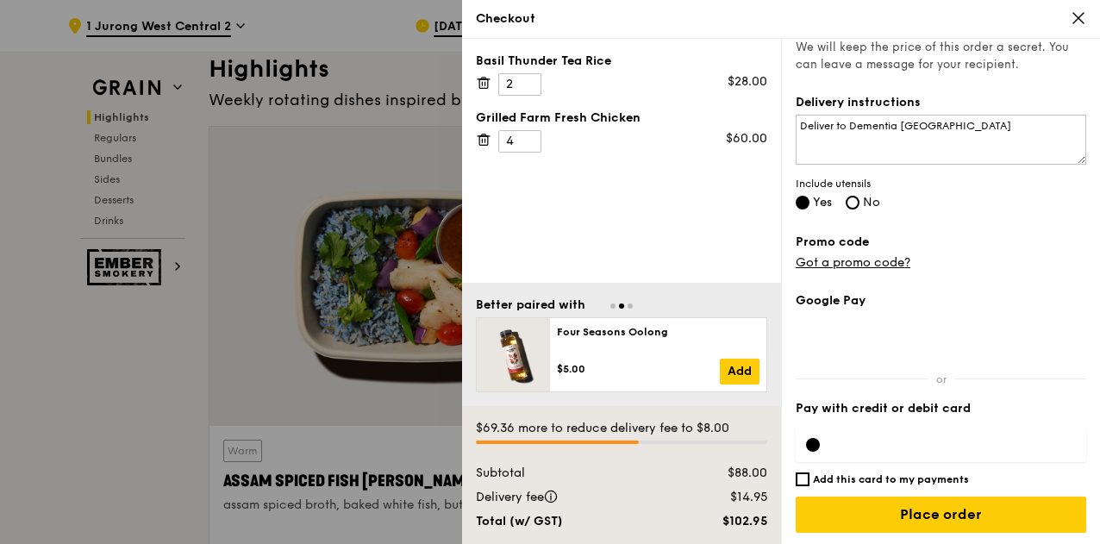
scroll to position [534, 0]
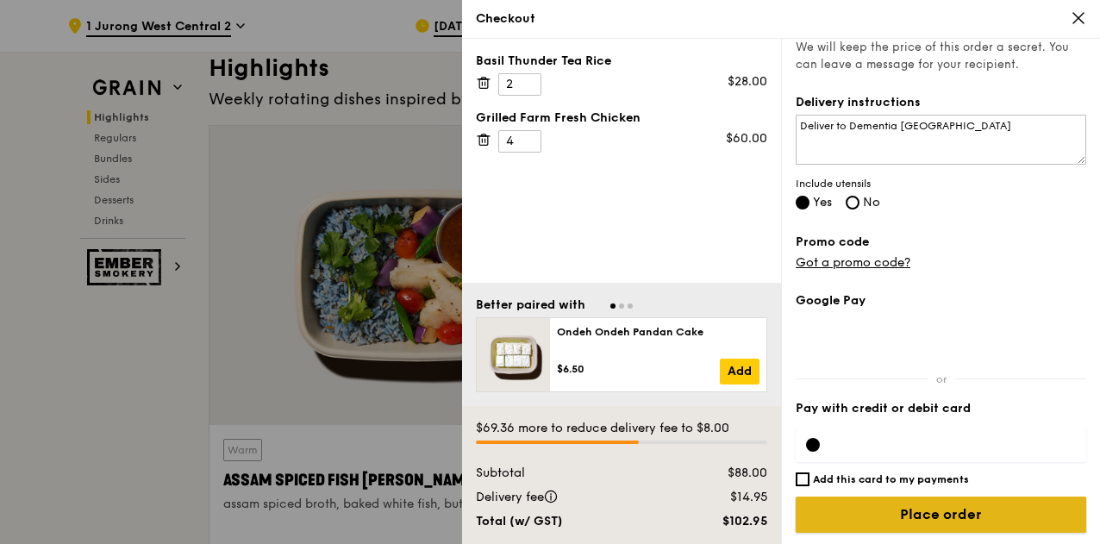
click at [914, 513] on input "Place order" at bounding box center [941, 514] width 290 height 36
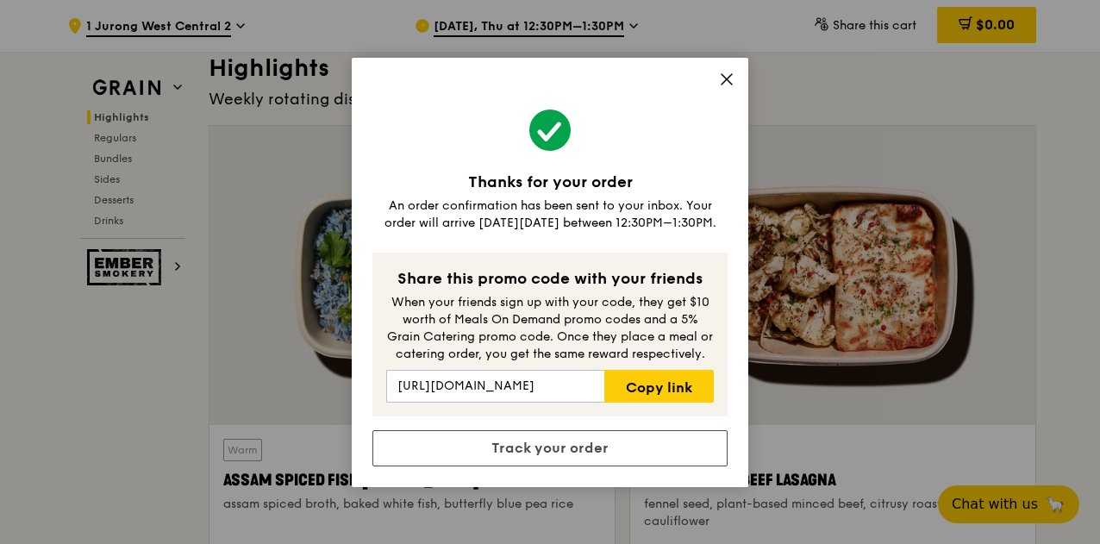
click at [734, 70] on div "Thanks for your order An order confirmation has been sent to your inbox. Your o…" at bounding box center [550, 272] width 396 height 429
click at [722, 83] on icon at bounding box center [726, 79] width 10 height 10
